Goal: Check status: Check status

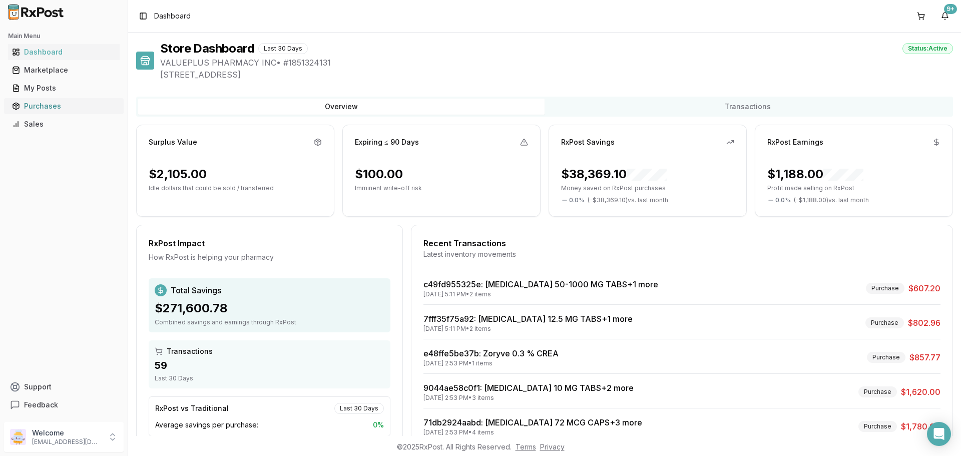
click at [30, 104] on div "Purchases" at bounding box center [64, 106] width 104 height 10
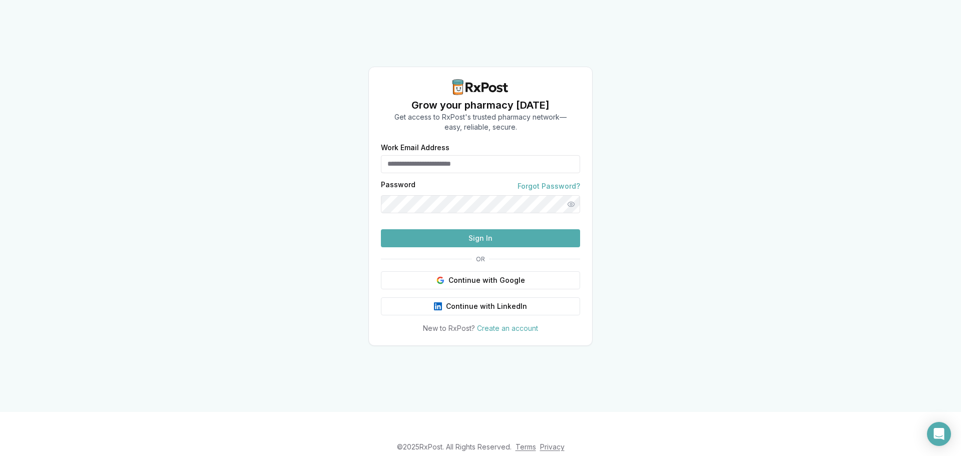
type input "**********"
click at [514, 247] on button "Sign In" at bounding box center [480, 238] width 199 height 18
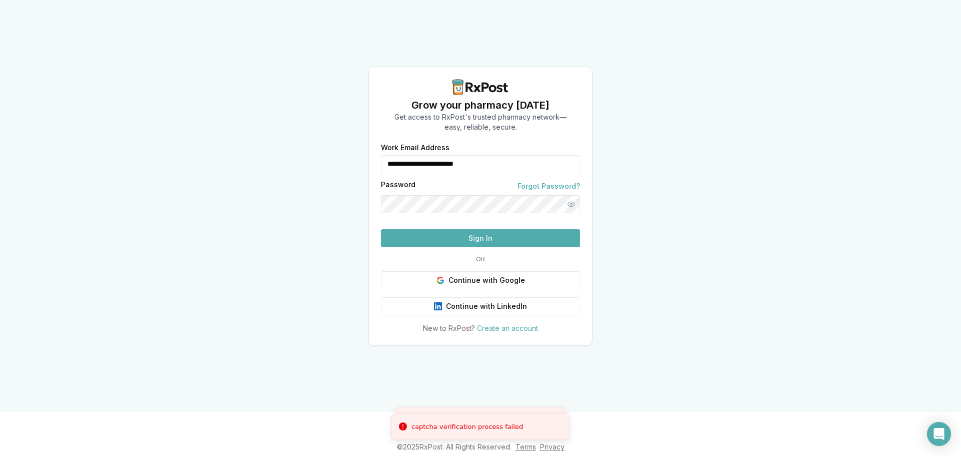
click at [514, 247] on button "Sign In" at bounding box center [480, 238] width 199 height 18
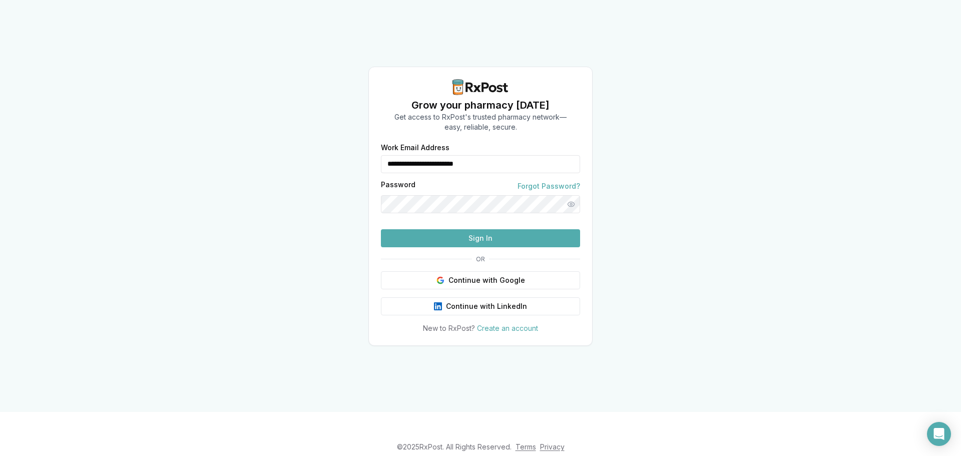
click at [518, 247] on button "Sign In" at bounding box center [480, 238] width 199 height 18
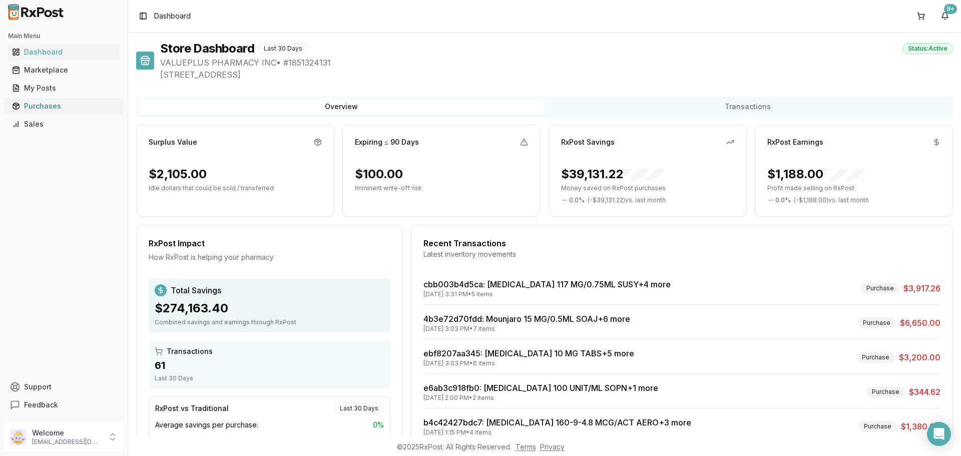
click at [36, 105] on div "Purchases" at bounding box center [64, 106] width 104 height 10
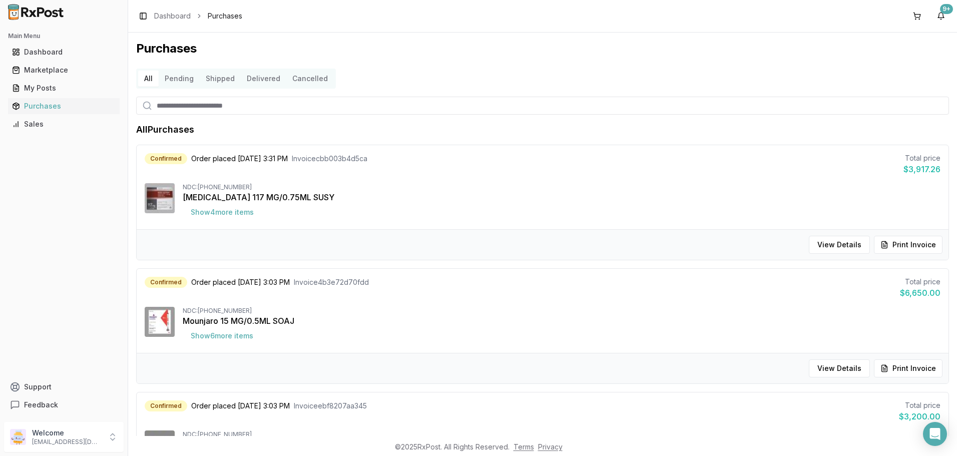
click at [166, 106] on input "search" at bounding box center [542, 106] width 813 height 18
type input "***"
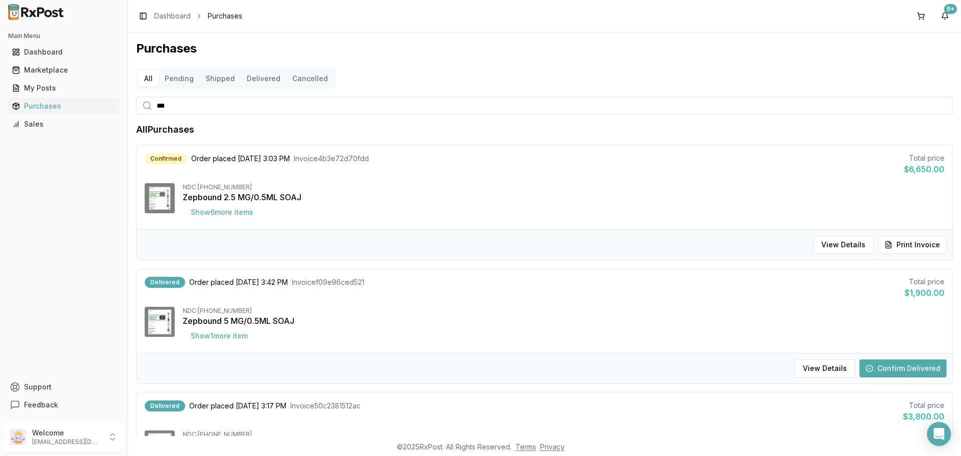
click at [890, 370] on button "Confirm Delivered" at bounding box center [902, 368] width 87 height 18
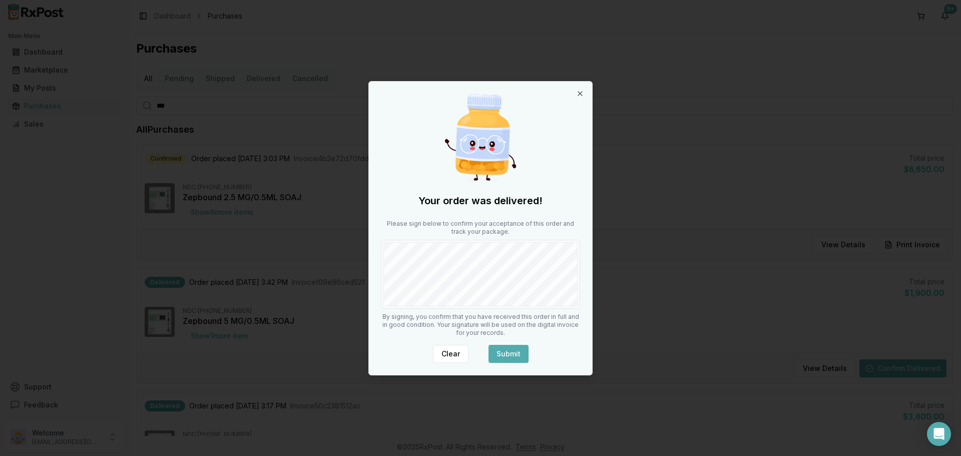
click at [505, 350] on button "Submit" at bounding box center [508, 354] width 40 height 18
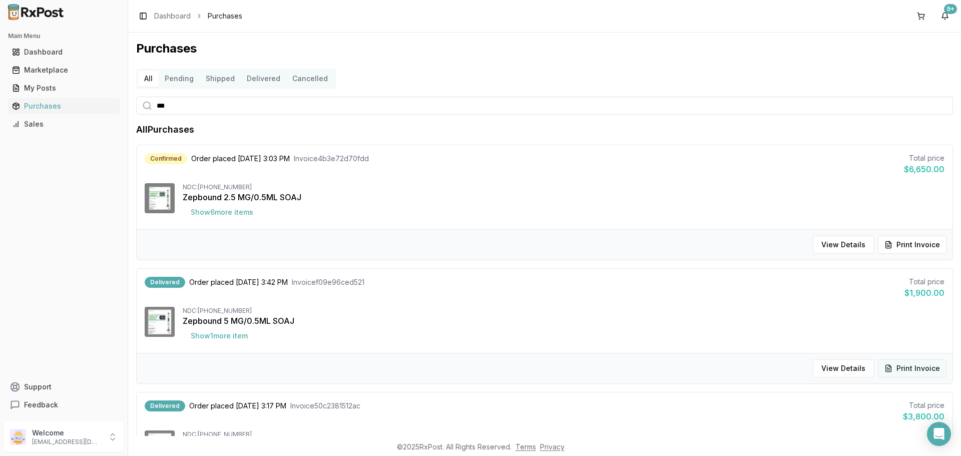
click at [917, 366] on button "Print Invoice" at bounding box center [912, 368] width 69 height 18
